Goal: Transaction & Acquisition: Download file/media

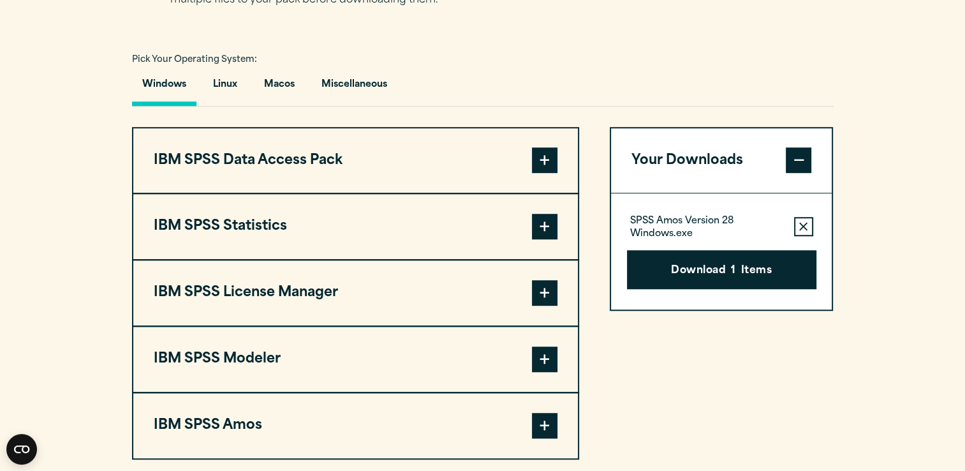
scroll to position [891, 0]
click at [537, 226] on span at bounding box center [545, 227] width 26 height 26
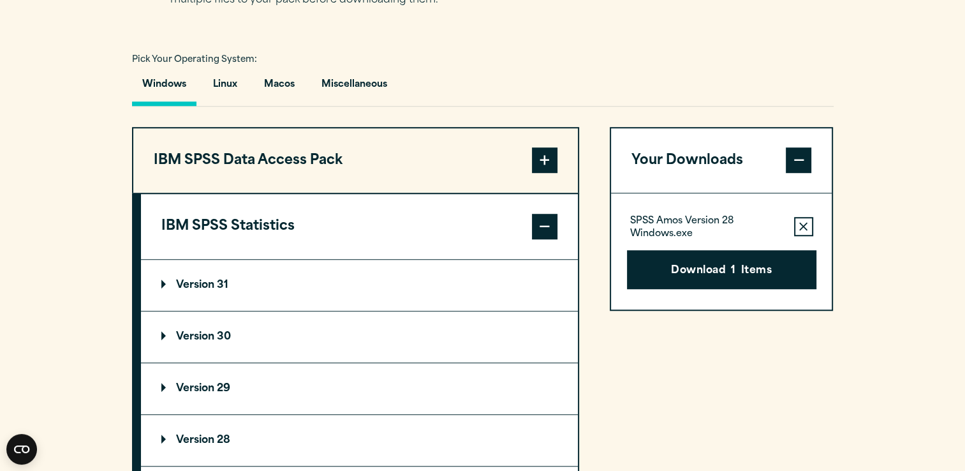
scroll to position [995, 0]
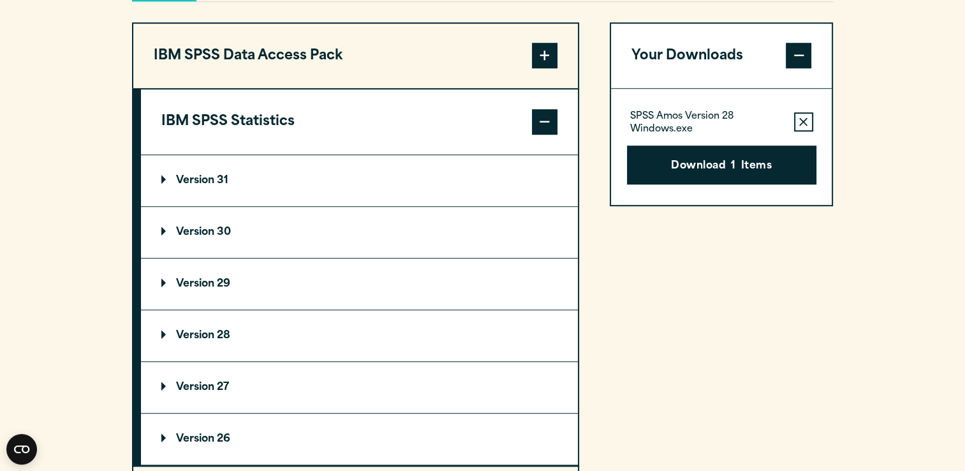
click at [209, 267] on summary "Version 29" at bounding box center [359, 283] width 437 height 51
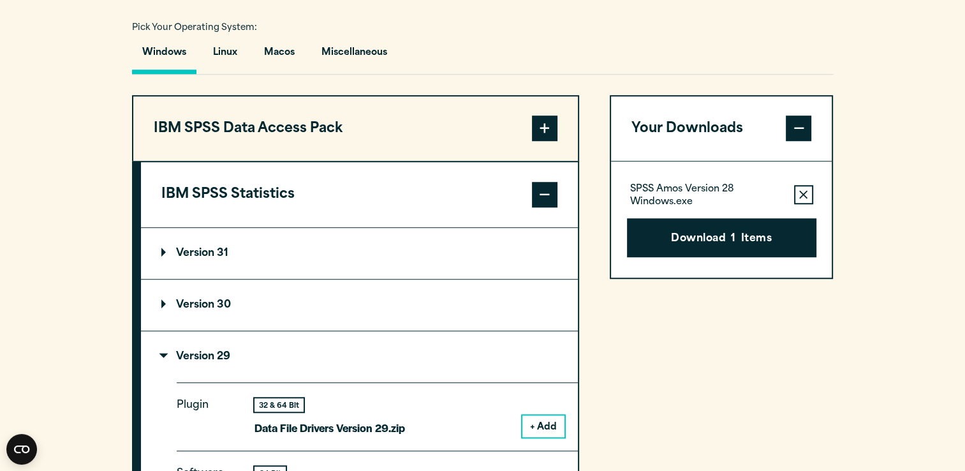
scroll to position [919, 0]
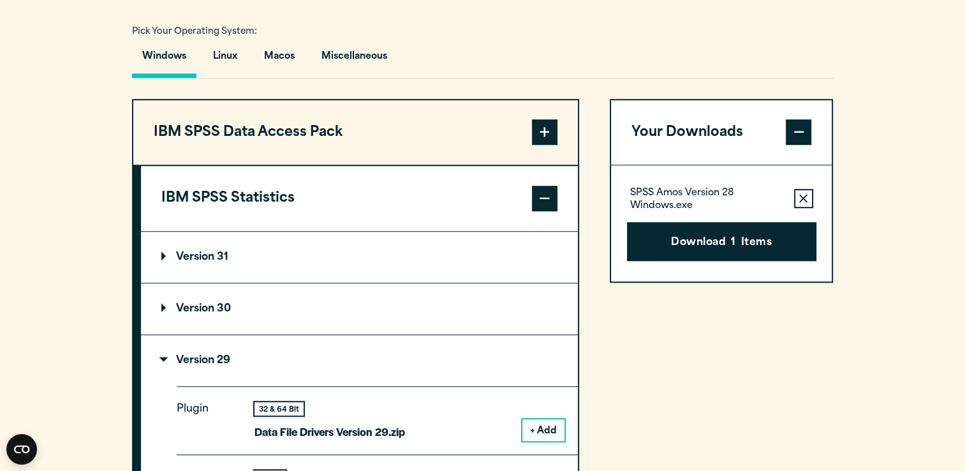
click at [549, 195] on span at bounding box center [545, 199] width 26 height 26
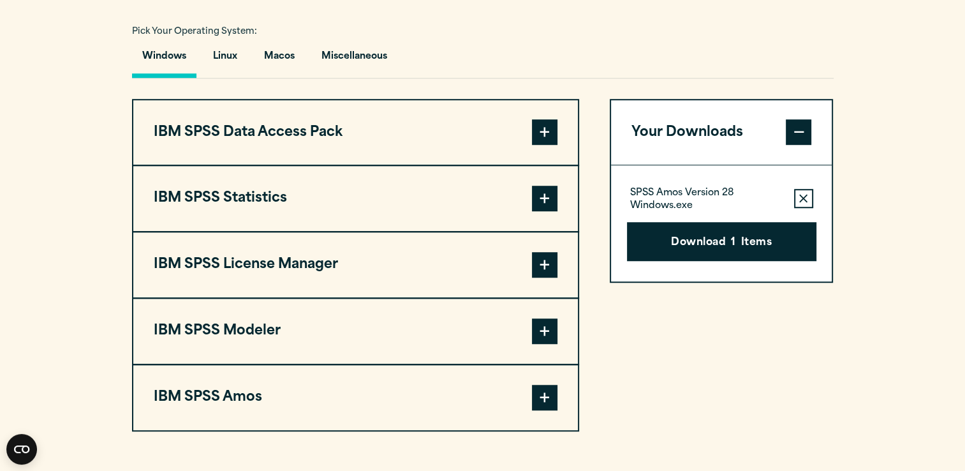
click at [487, 214] on button "IBM SPSS Statistics" at bounding box center [355, 198] width 445 height 65
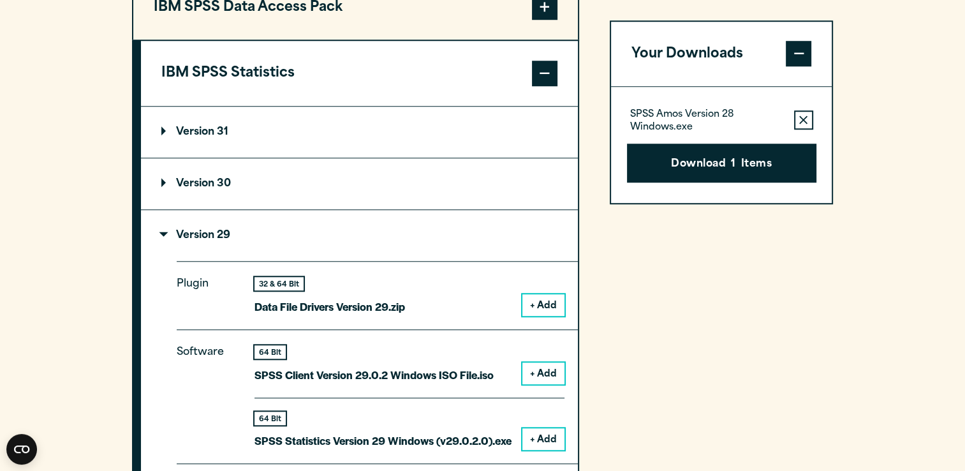
scroll to position [1045, 0]
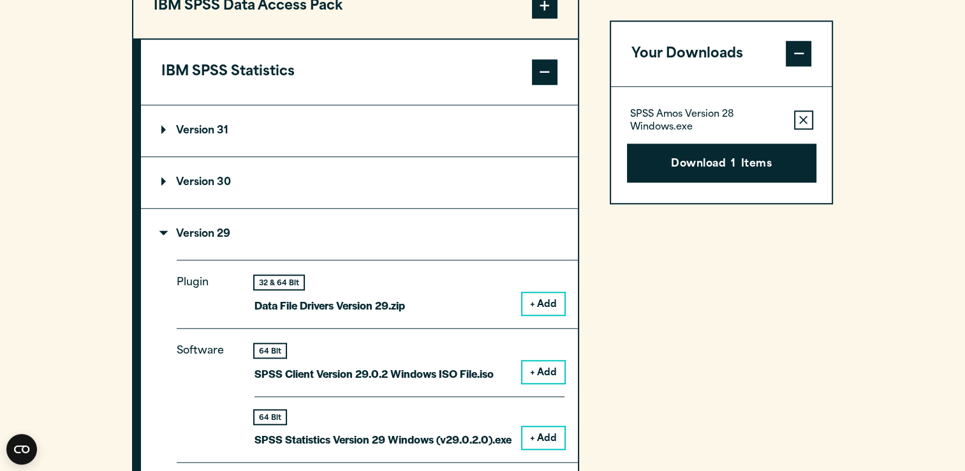
click at [184, 223] on summary "Version 29" at bounding box center [359, 234] width 437 height 51
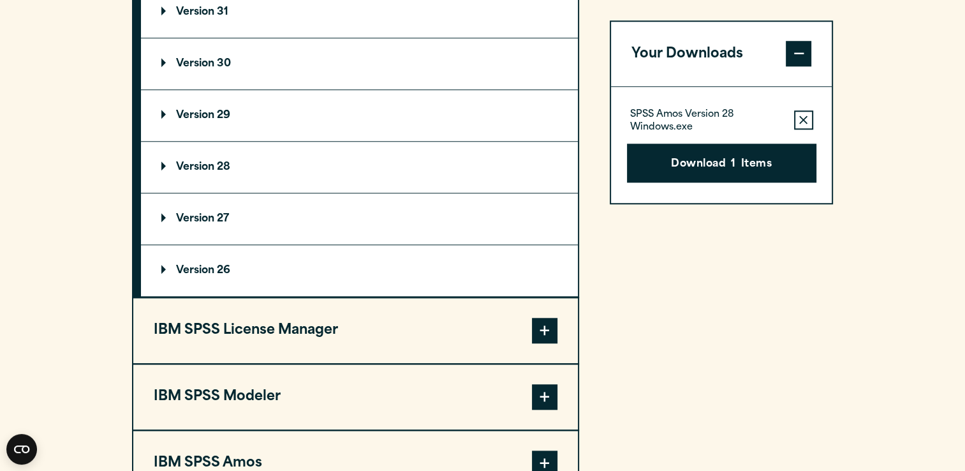
scroll to position [1163, 0]
click at [198, 117] on p "Version 29" at bounding box center [195, 116] width 69 height 10
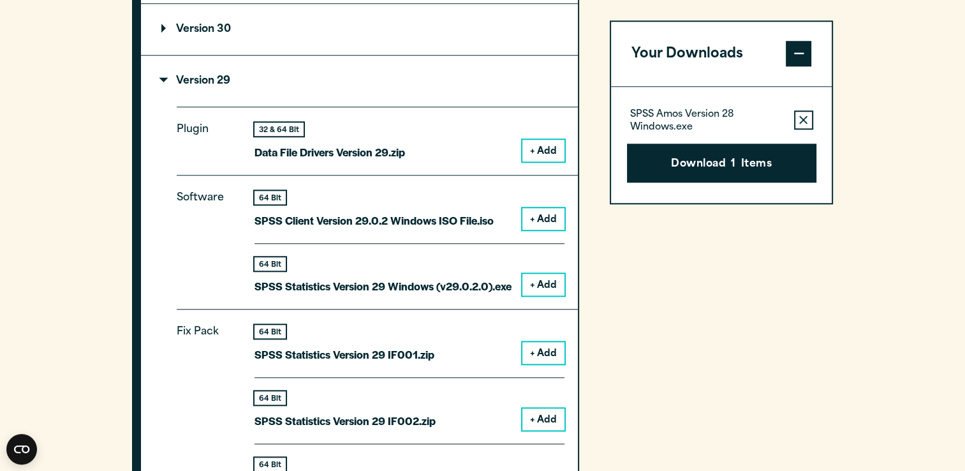
scroll to position [1164, 0]
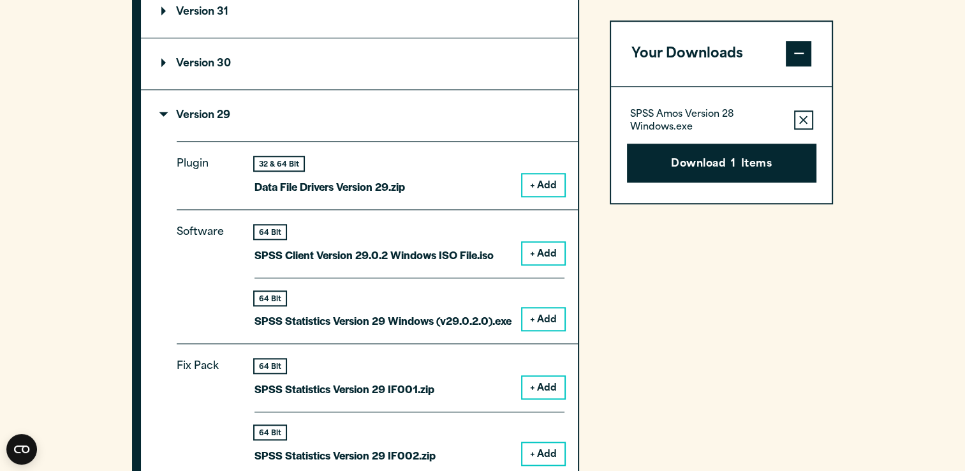
click at [806, 120] on icon "button" at bounding box center [803, 120] width 8 height 9
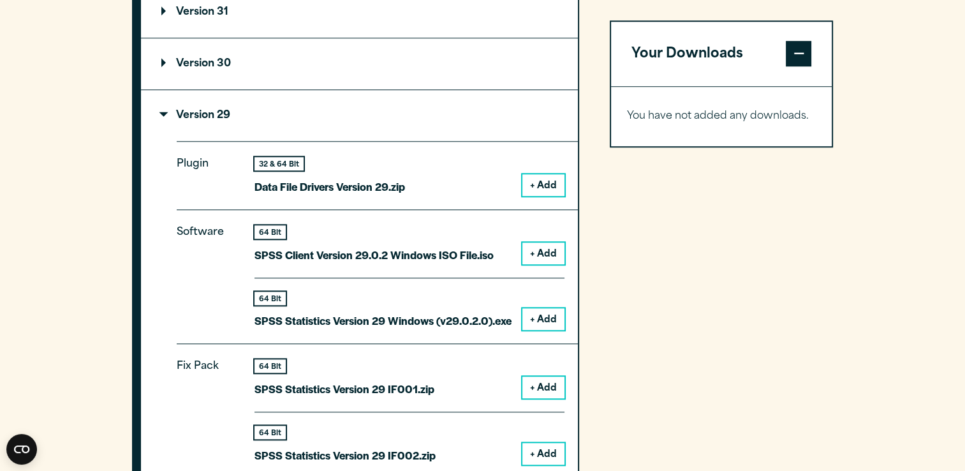
click at [542, 313] on button "+ Add" at bounding box center [543, 319] width 42 height 22
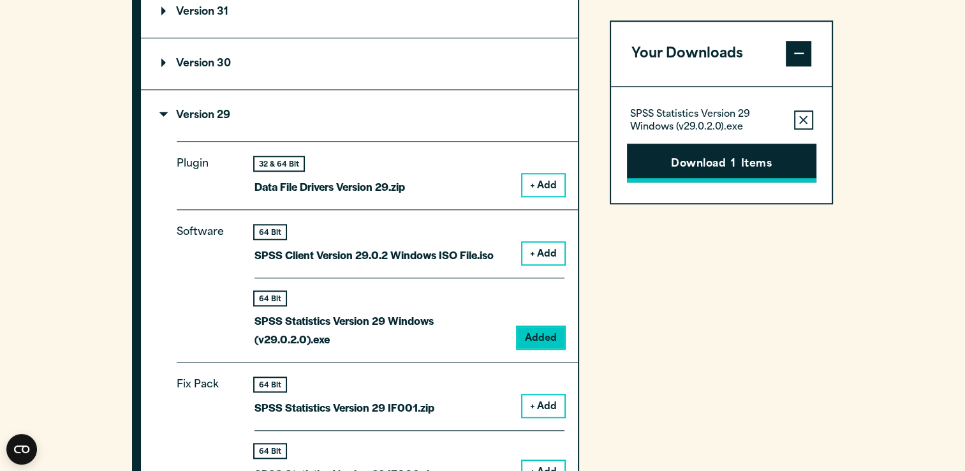
click at [714, 163] on button "Download 1 Items" at bounding box center [721, 164] width 189 height 40
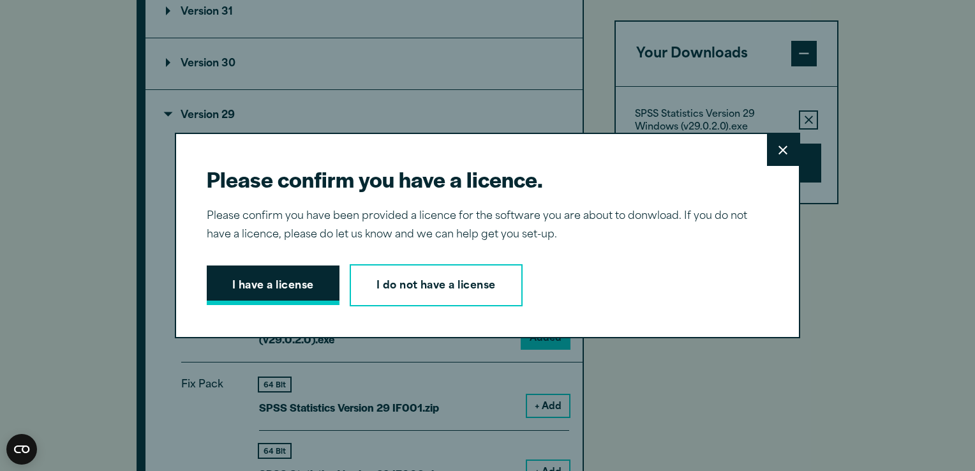
click at [274, 286] on button "I have a license" at bounding box center [273, 285] width 133 height 40
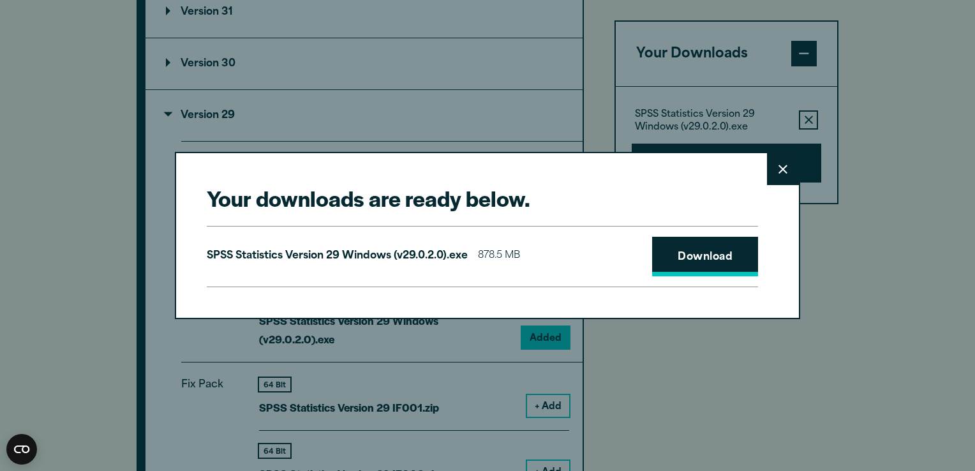
click at [686, 250] on link "Download" at bounding box center [705, 257] width 106 height 40
click at [707, 259] on link "Download" at bounding box center [705, 257] width 106 height 40
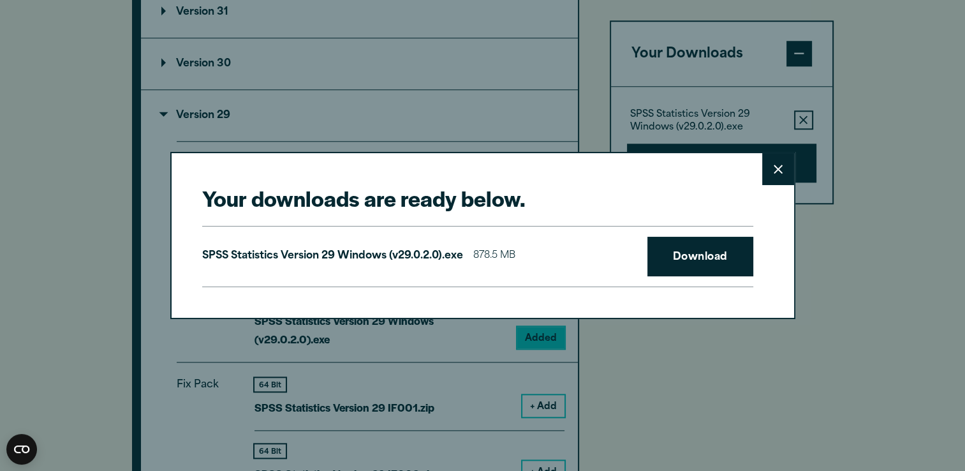
click at [939, 137] on div "Your downloads are ready below. Close SPSS Statistics Version 29 Windows (v29.0…" at bounding box center [482, 235] width 965 height 471
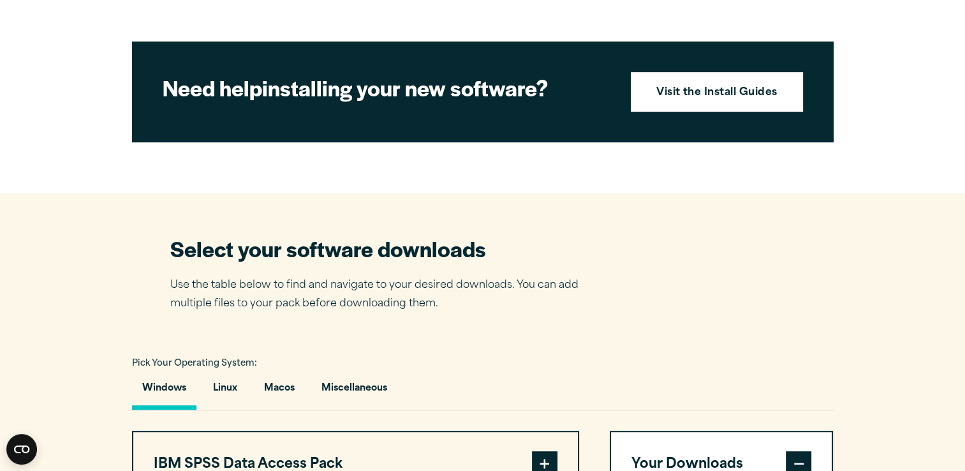
scroll to position [303, 0]
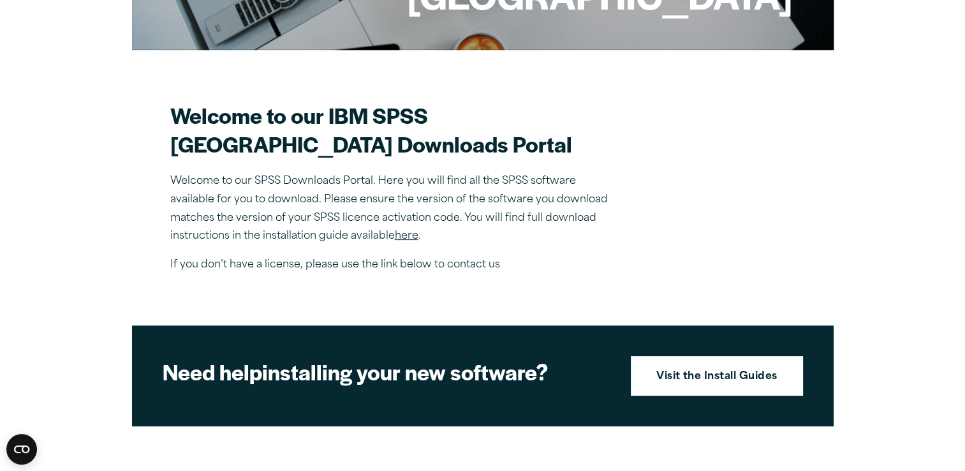
click at [411, 233] on link "here" at bounding box center [407, 236] width 24 height 10
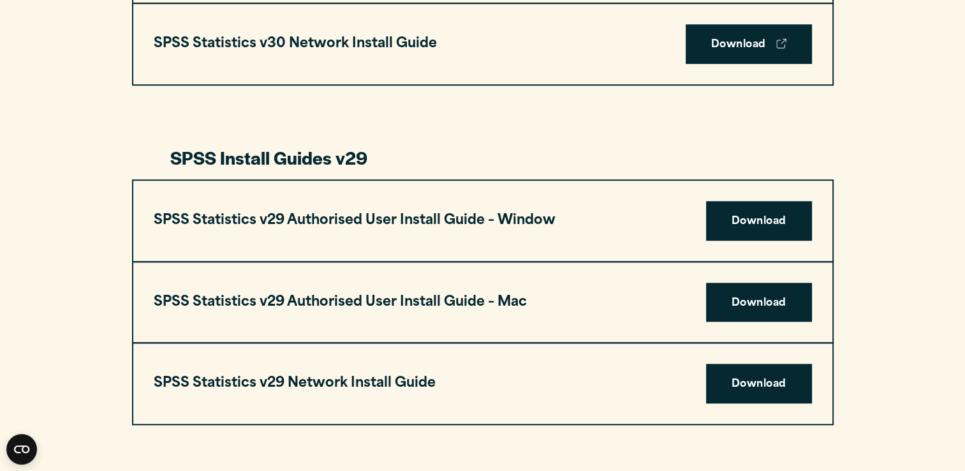
scroll to position [1146, 0]
click at [639, 205] on div "SPSS Statistics v29 Authorised User Install Guide – Window Download" at bounding box center [482, 221] width 699 height 80
click at [755, 218] on link "Download" at bounding box center [759, 221] width 106 height 40
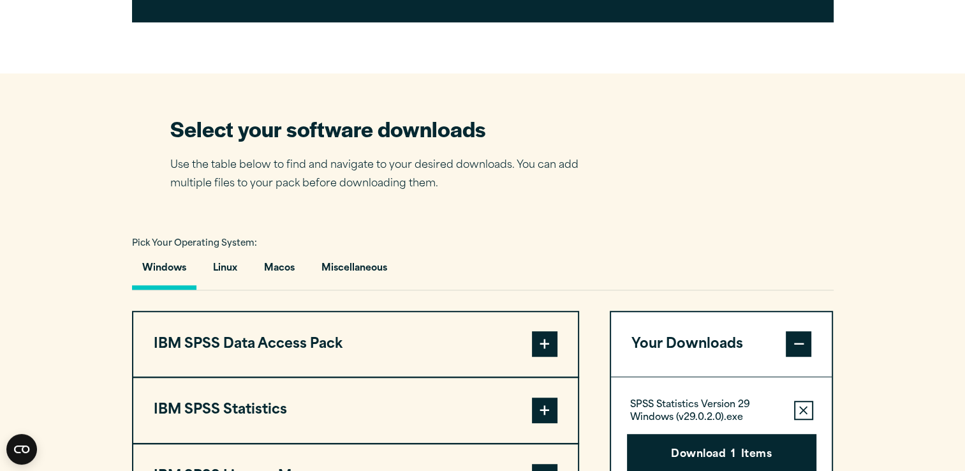
scroll to position [722, 0]
